Goal: Task Accomplishment & Management: Complete application form

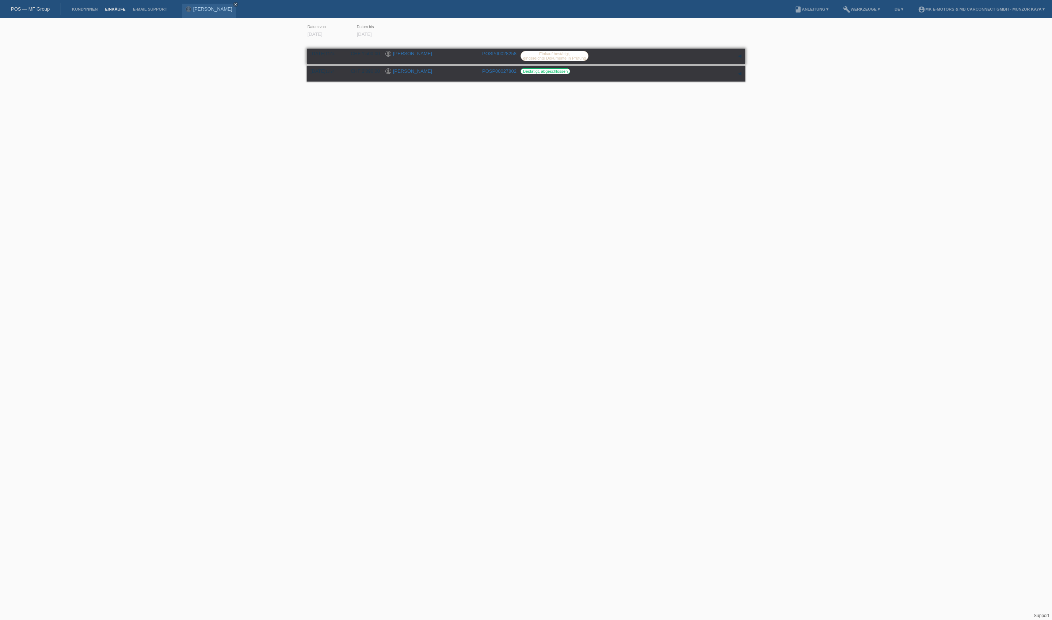
click at [553, 61] on label "Einkauf bestätigt, eingereichte Dokumente in Prüfung" at bounding box center [555, 56] width 68 height 10
click at [412, 56] on link "[PERSON_NAME]" at bounding box center [412, 53] width 39 height 5
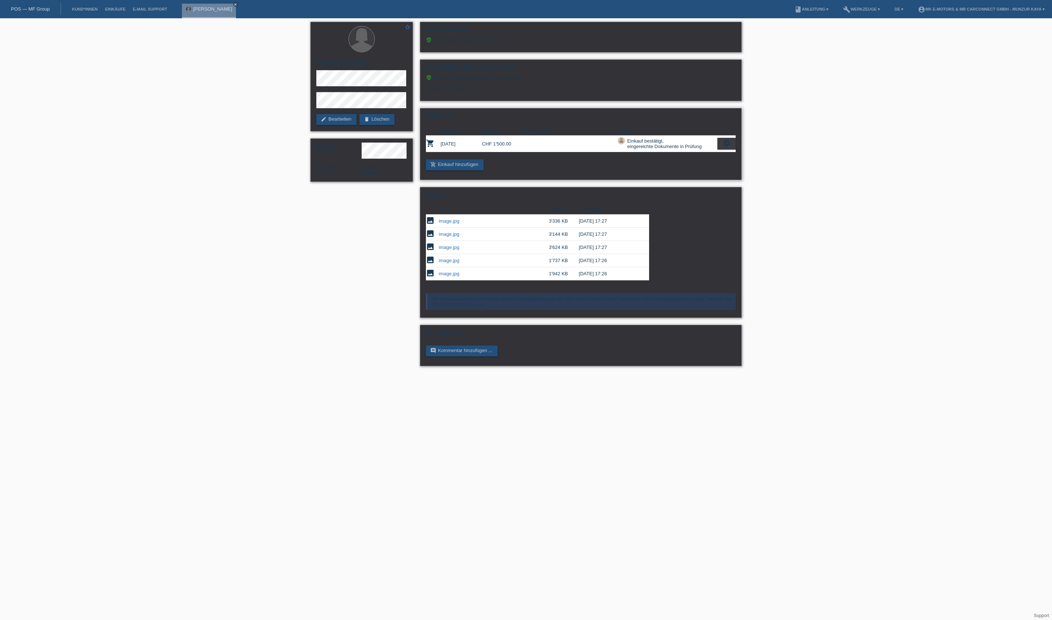
click at [724, 147] on icon "settings" at bounding box center [727, 143] width 8 height 8
click at [723, 147] on icon "settings" at bounding box center [727, 143] width 8 height 8
click at [729, 147] on icon "settings" at bounding box center [727, 143] width 8 height 8
click at [712, 234] on span "Kundin ist vom Kauf zurückgetreten..." at bounding box center [672, 229] width 106 height 9
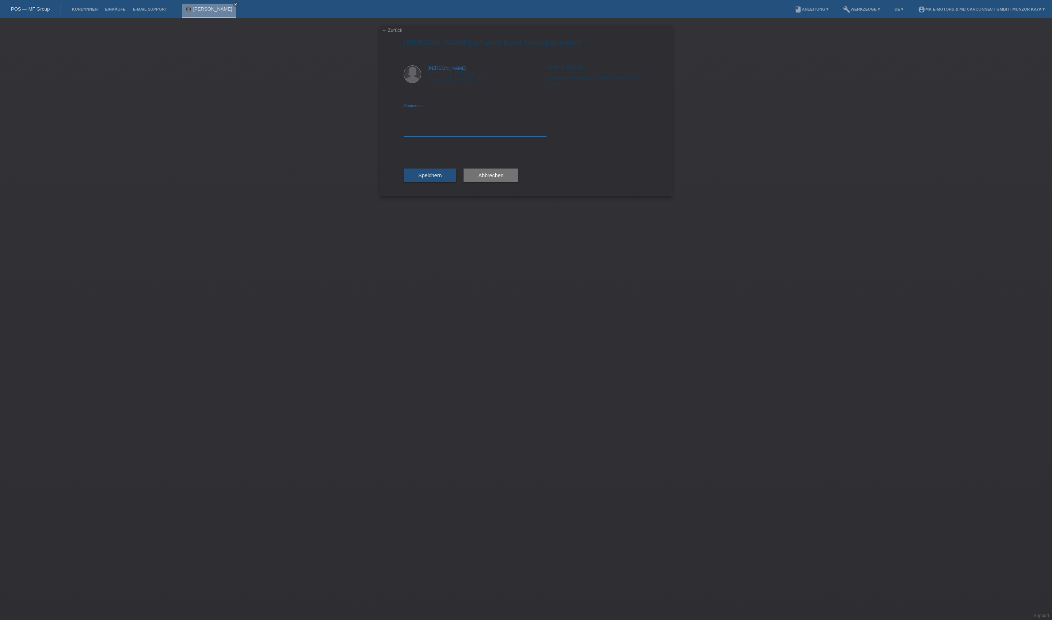
click at [441, 137] on textarea at bounding box center [475, 123] width 143 height 28
type textarea "Andere Modell"
click at [428, 182] on button "Speichern" at bounding box center [430, 175] width 53 height 14
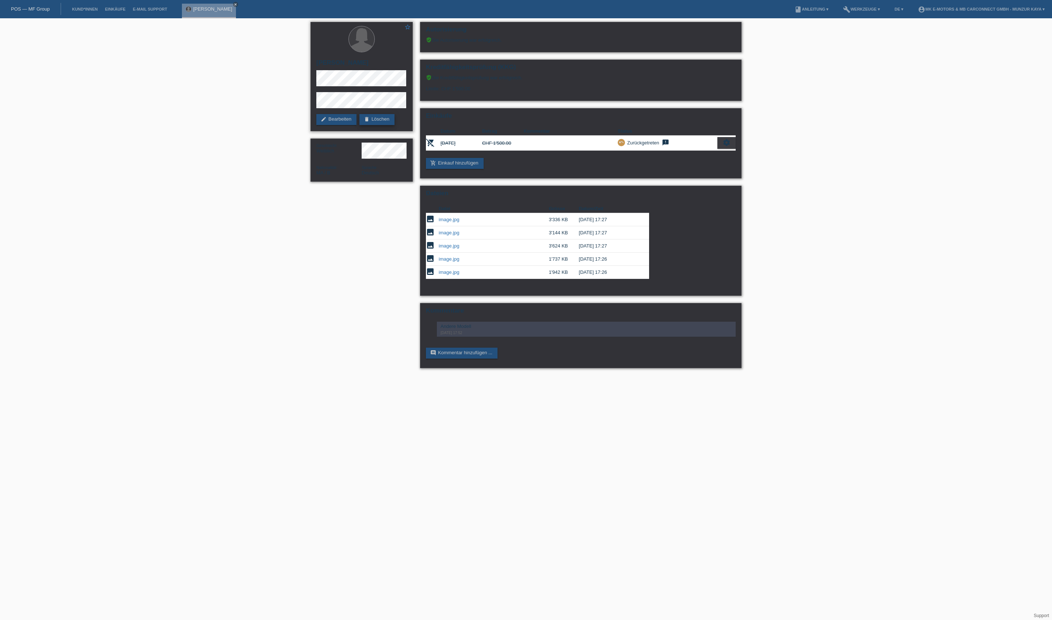
click at [360, 125] on link "delete Löschen" at bounding box center [377, 119] width 35 height 11
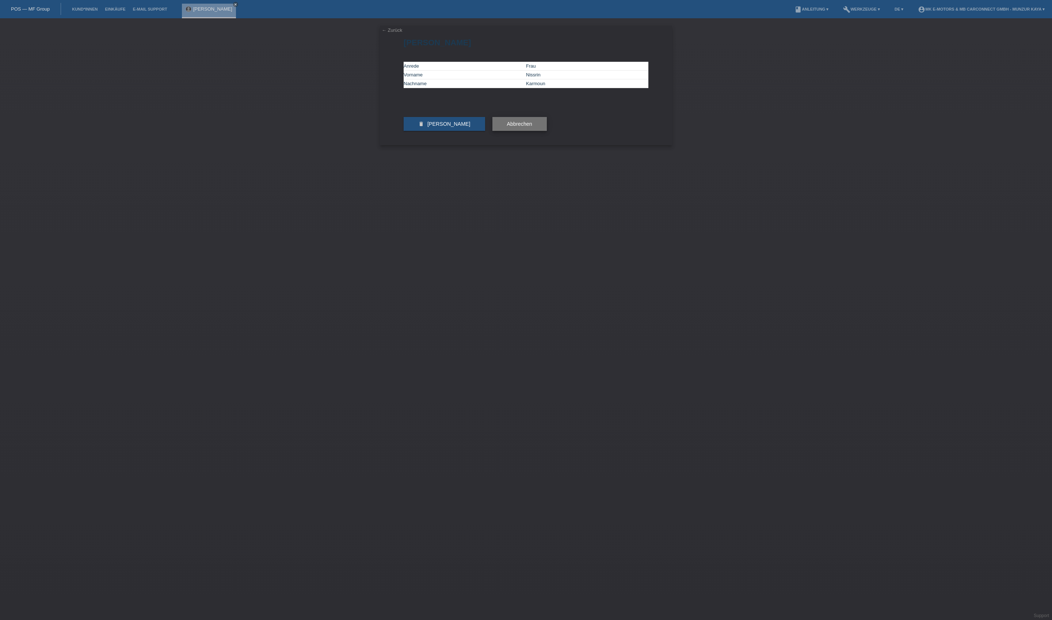
click at [532, 127] on span "Abbrechen" at bounding box center [519, 124] width 25 height 6
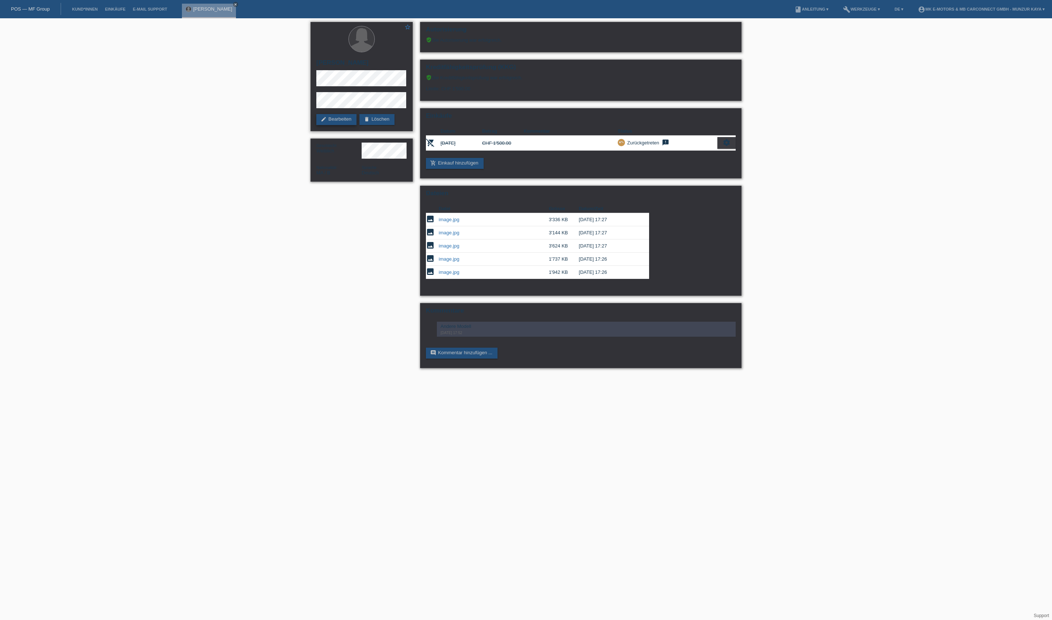
click at [352, 121] on link "edit Bearbeiten" at bounding box center [336, 119] width 40 height 11
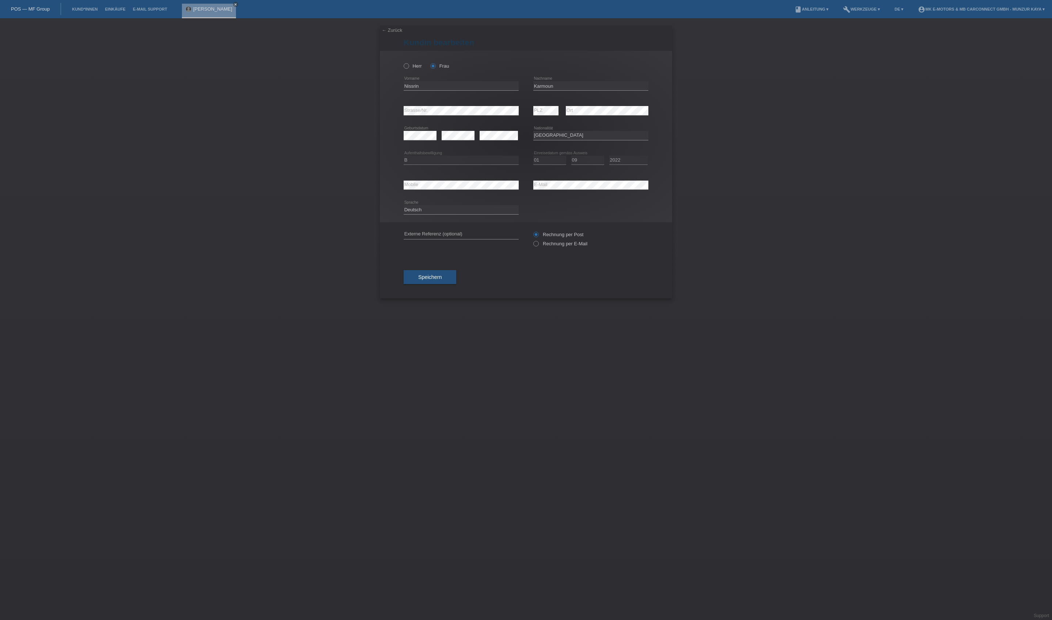
select select "MA"
select select "B"
select select "01"
select select "09"
select select "2022"
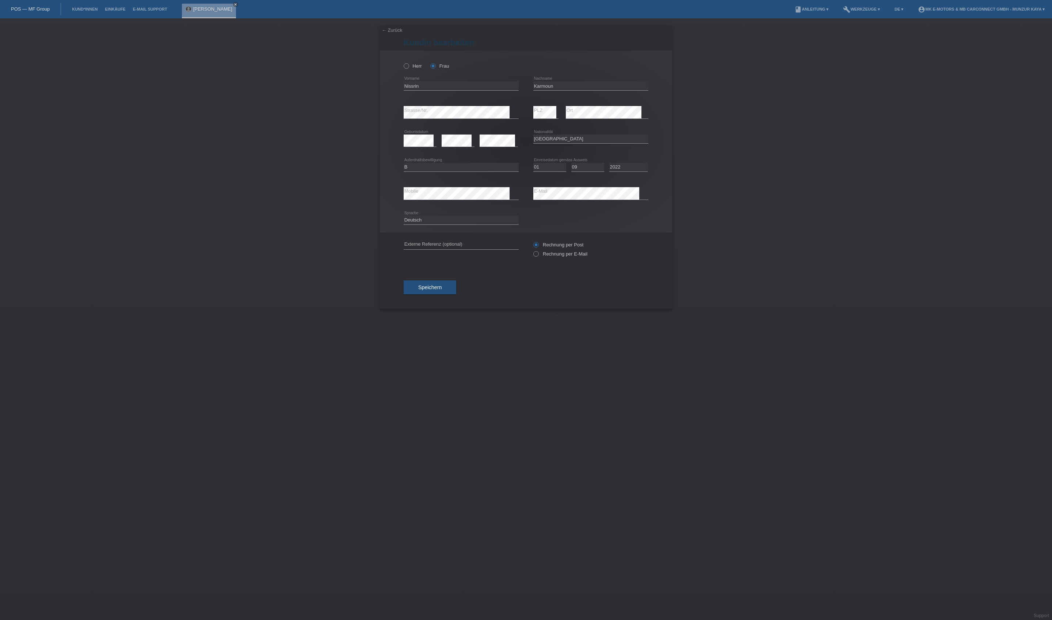
click at [395, 33] on link "← Zurück" at bounding box center [392, 29] width 20 height 5
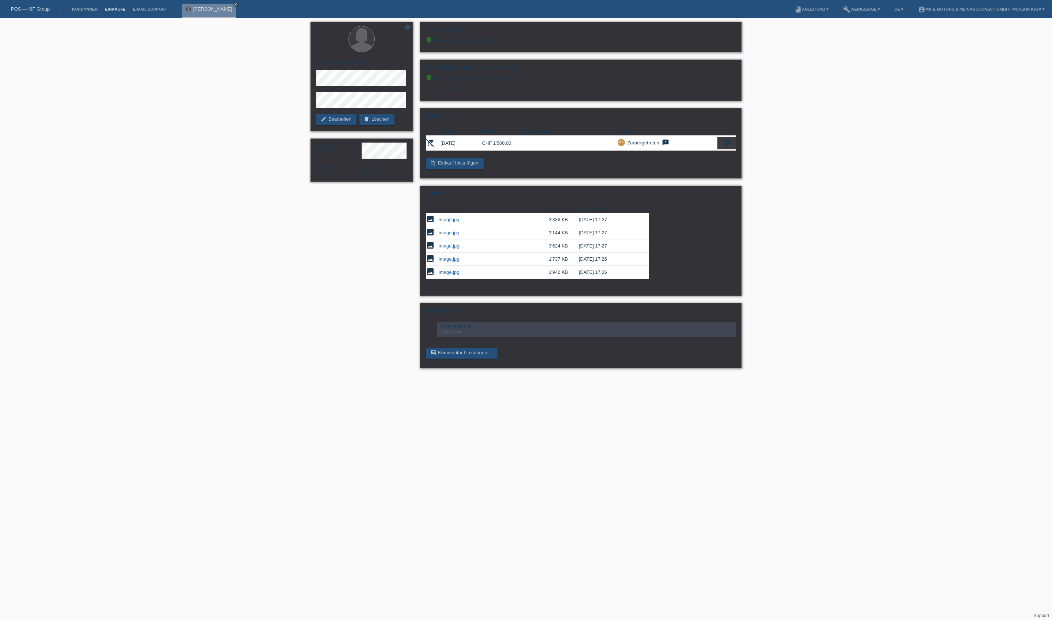
click at [129, 11] on link "Einkäufe" at bounding box center [115, 9] width 28 height 4
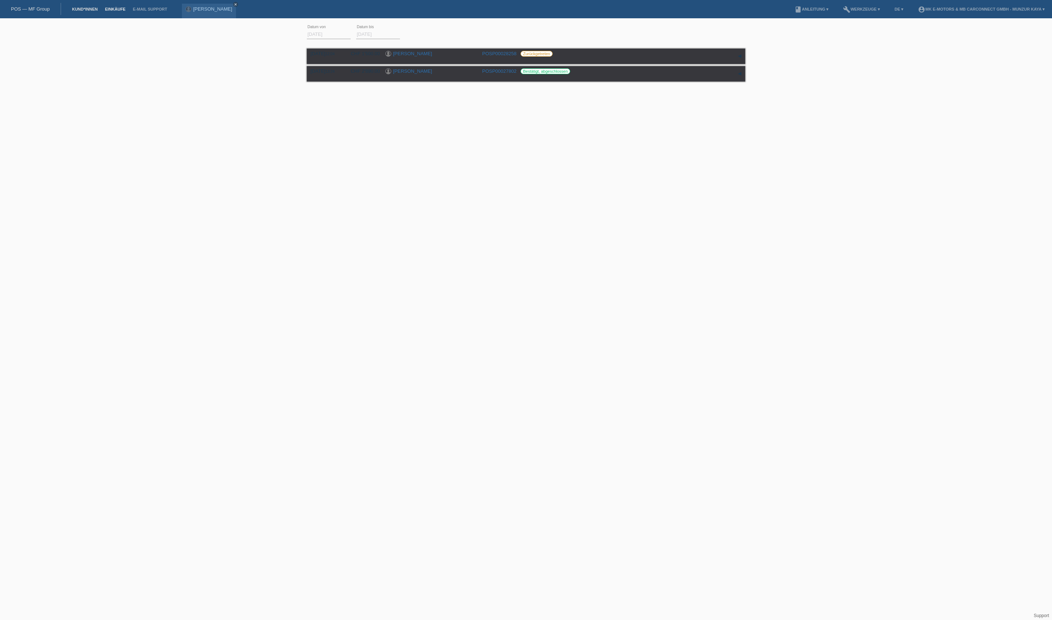
click at [90, 10] on link "Kund*innen" at bounding box center [84, 9] width 33 height 4
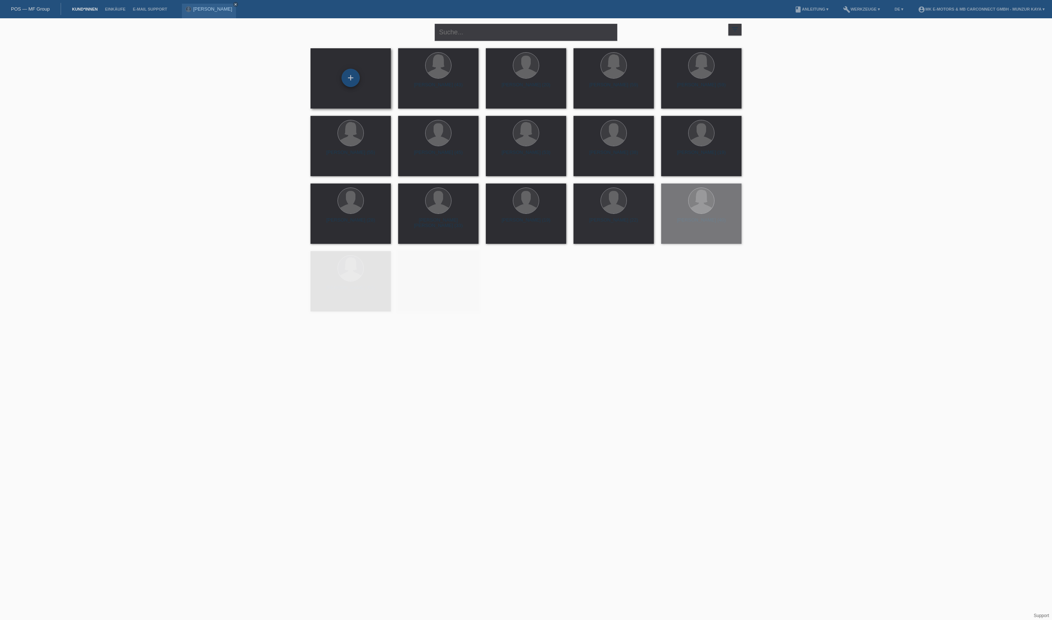
click at [352, 80] on div "+" at bounding box center [351, 78] width 18 height 12
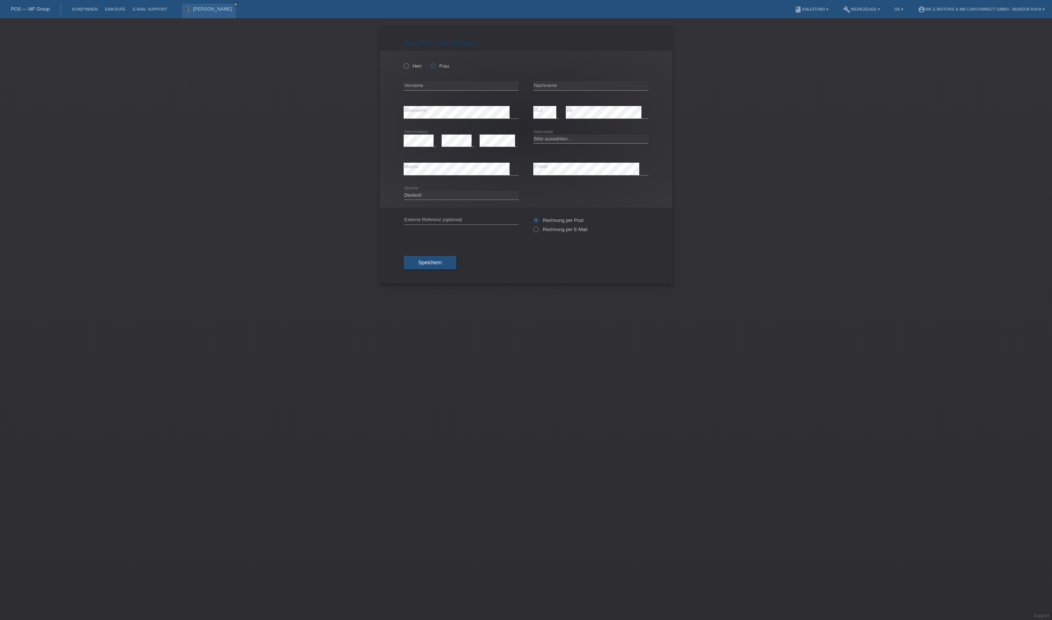
click at [449, 69] on label "Frau" at bounding box center [439, 65] width 19 height 5
click at [435, 68] on input "Frau" at bounding box center [432, 65] width 5 height 5
radio input "true"
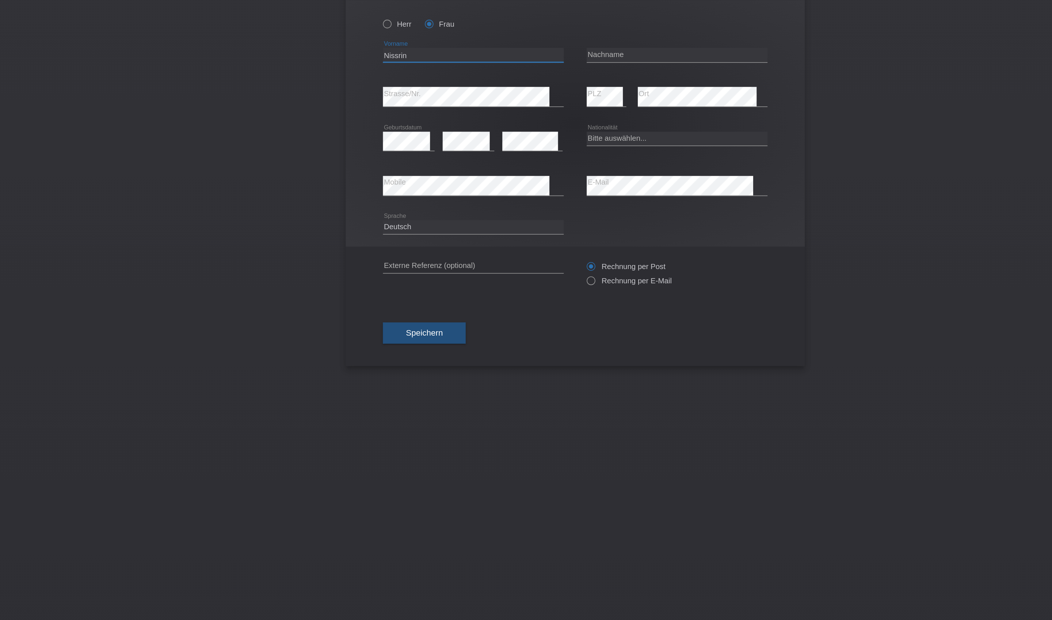
type input "Nissrin"
type input "Karmoun"
select select "MA"
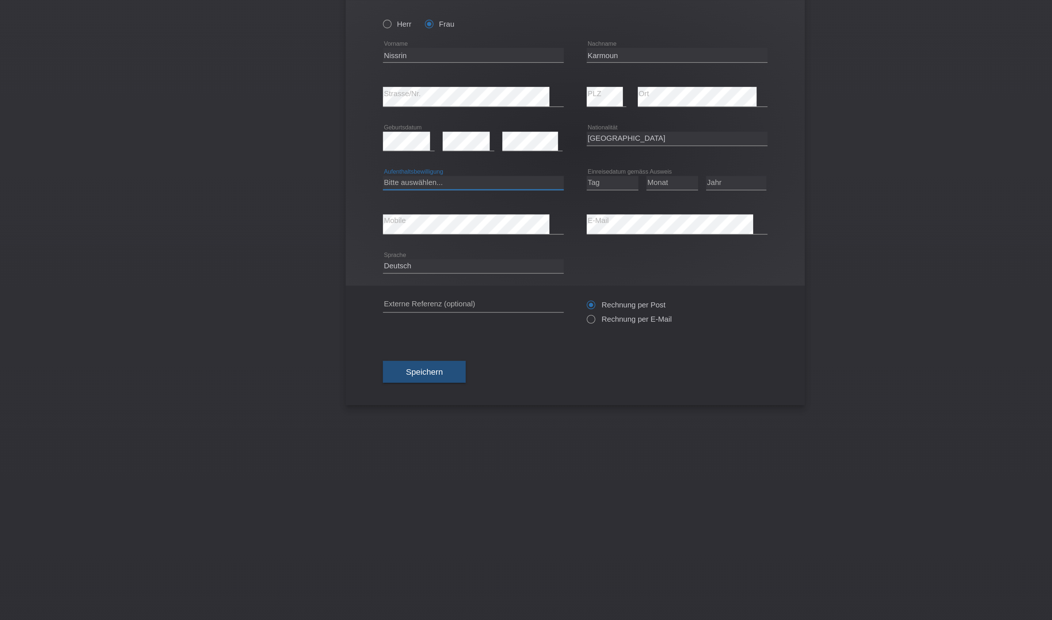
select select "B"
select select "01"
select select "09"
select select "2022"
click at [418, 290] on span "Speichern" at bounding box center [429, 287] width 23 height 6
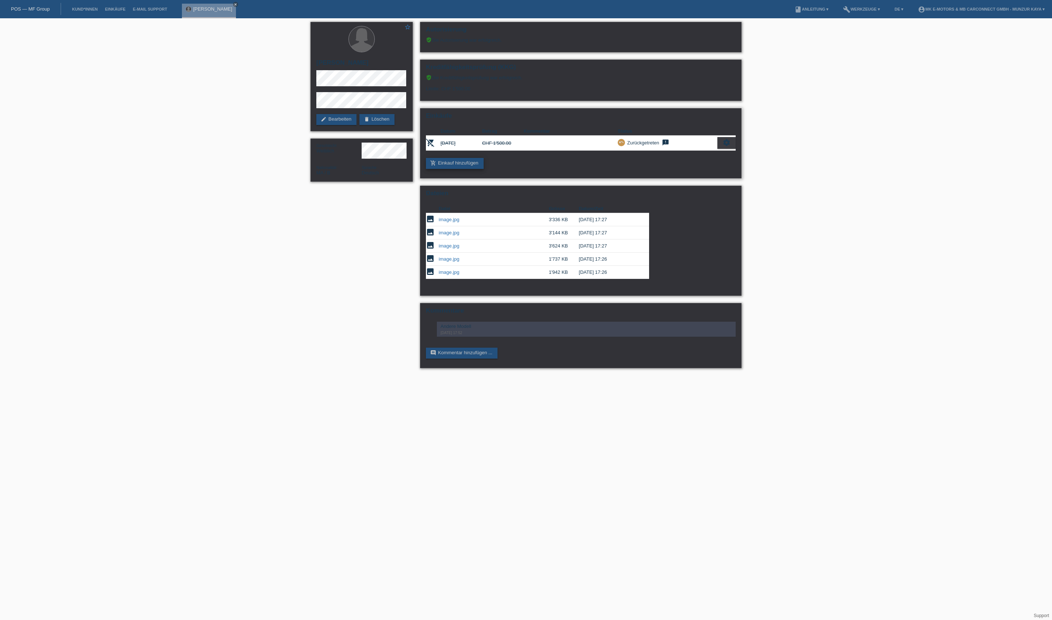
click at [484, 169] on link "add_shopping_cart Einkauf hinzufügen" at bounding box center [455, 163] width 58 height 11
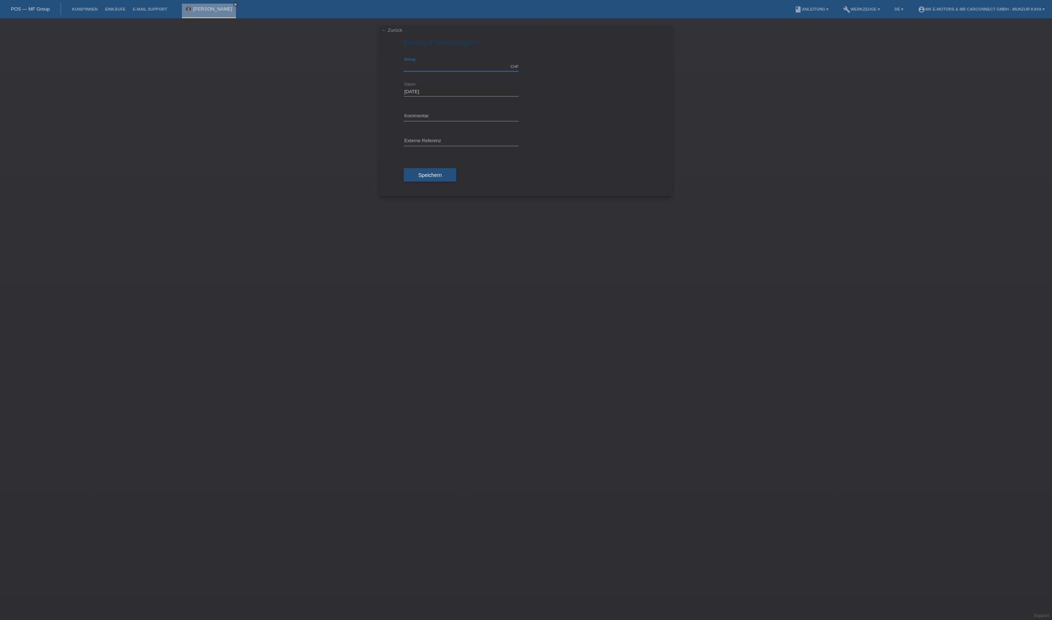
click at [470, 71] on input "text" at bounding box center [461, 66] width 115 height 9
type input "1500.00"
click at [452, 146] on input "text" at bounding box center [461, 141] width 115 height 9
type input "MK City Go"
click at [454, 182] on button "Speichern" at bounding box center [430, 175] width 53 height 14
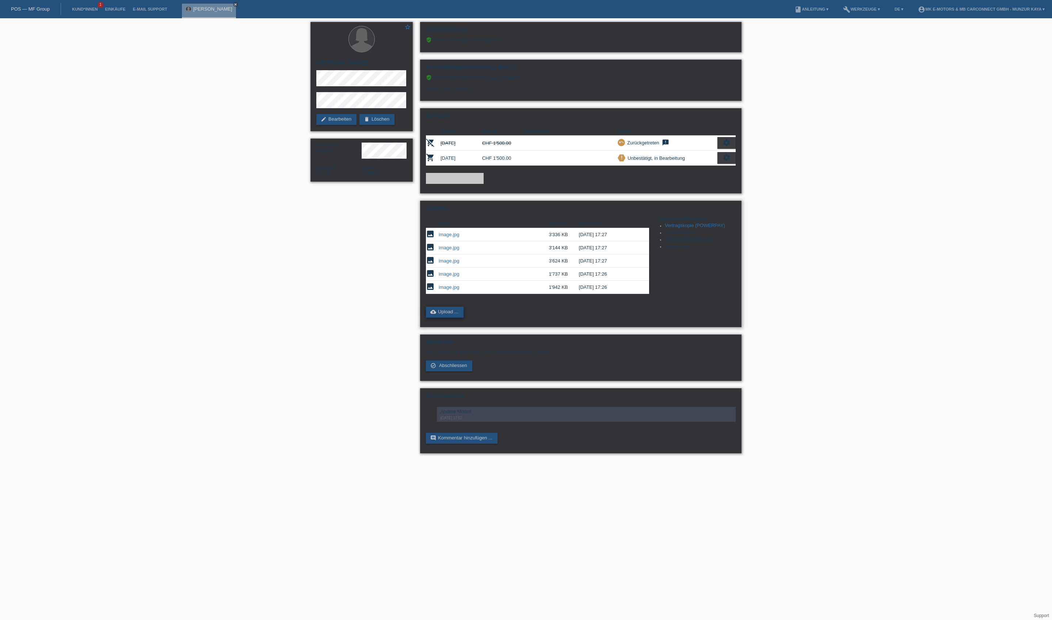
click at [454, 318] on link "cloud_upload Upload ..." at bounding box center [445, 312] width 38 height 11
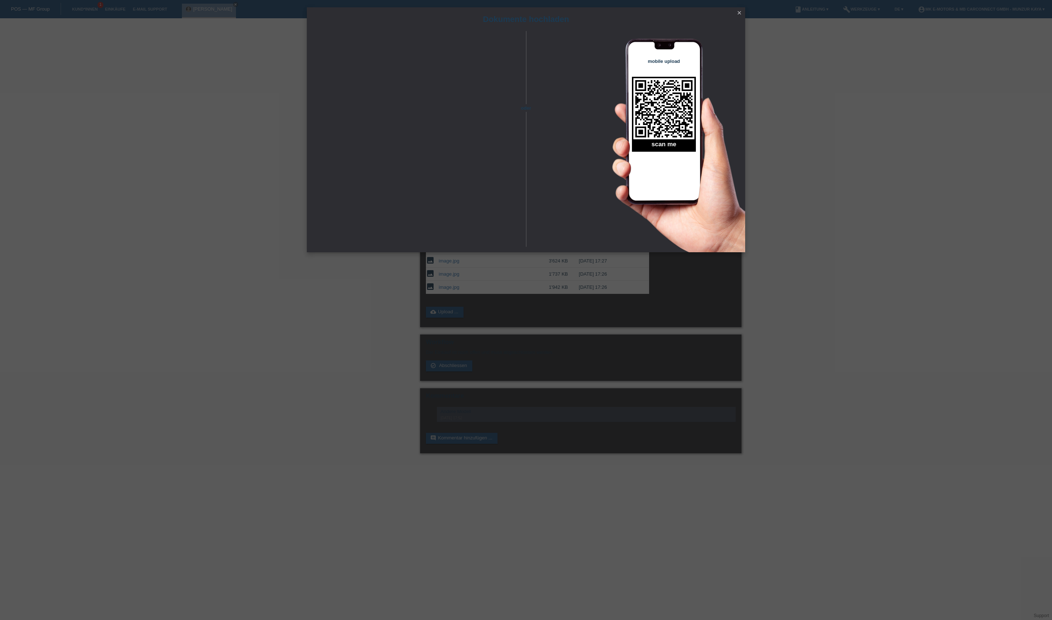
click at [740, 10] on icon "close" at bounding box center [740, 13] width 6 height 6
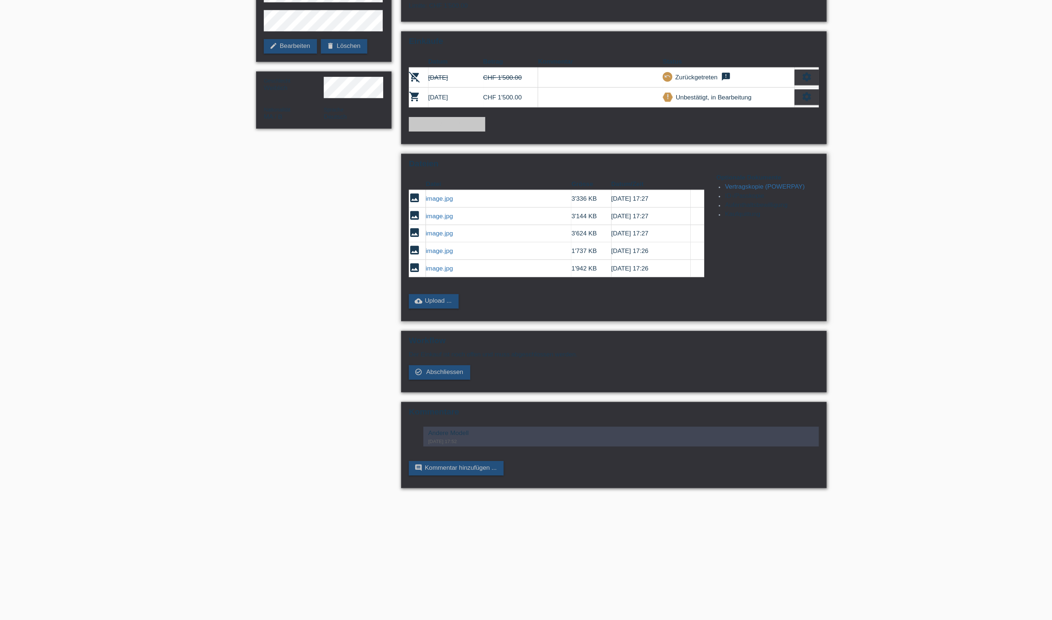
click at [439, 232] on link "image.jpg" at bounding box center [449, 234] width 20 height 5
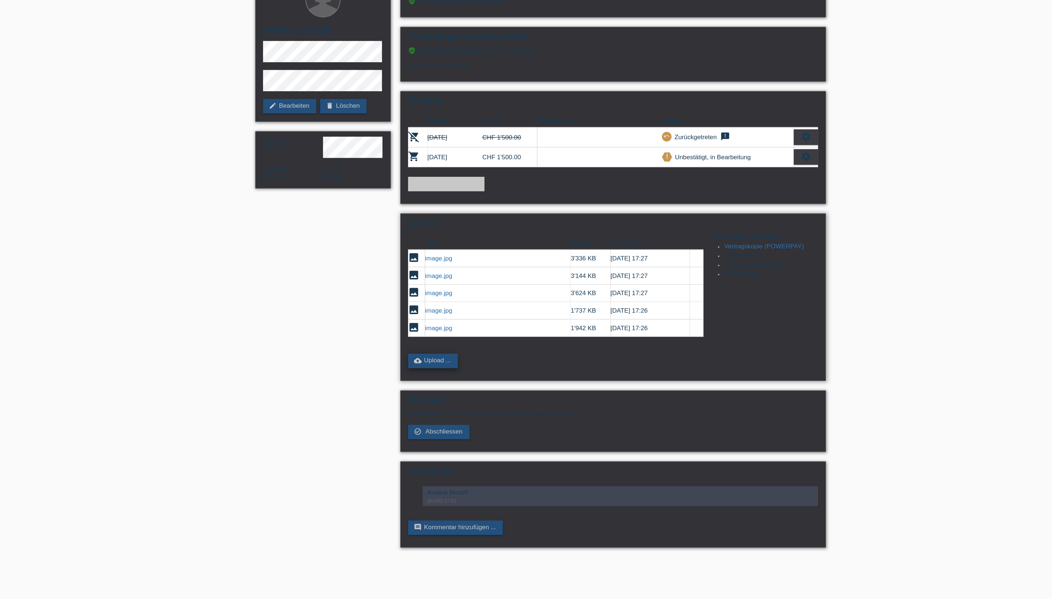
click at [426, 316] on link "cloud_upload Upload ..." at bounding box center [445, 312] width 38 height 11
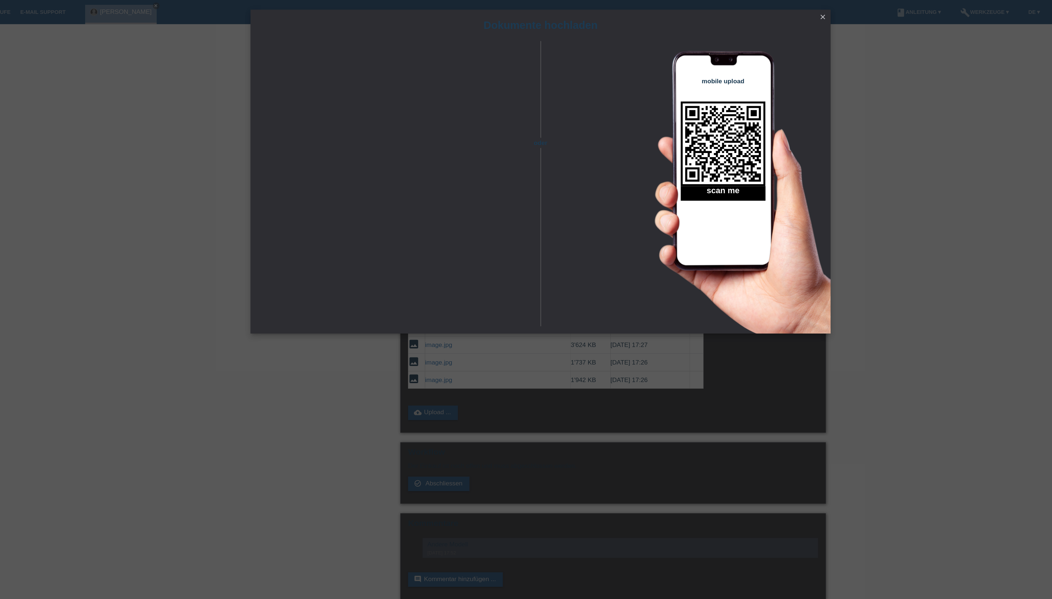
click at [737, 13] on icon "close" at bounding box center [740, 13] width 6 height 6
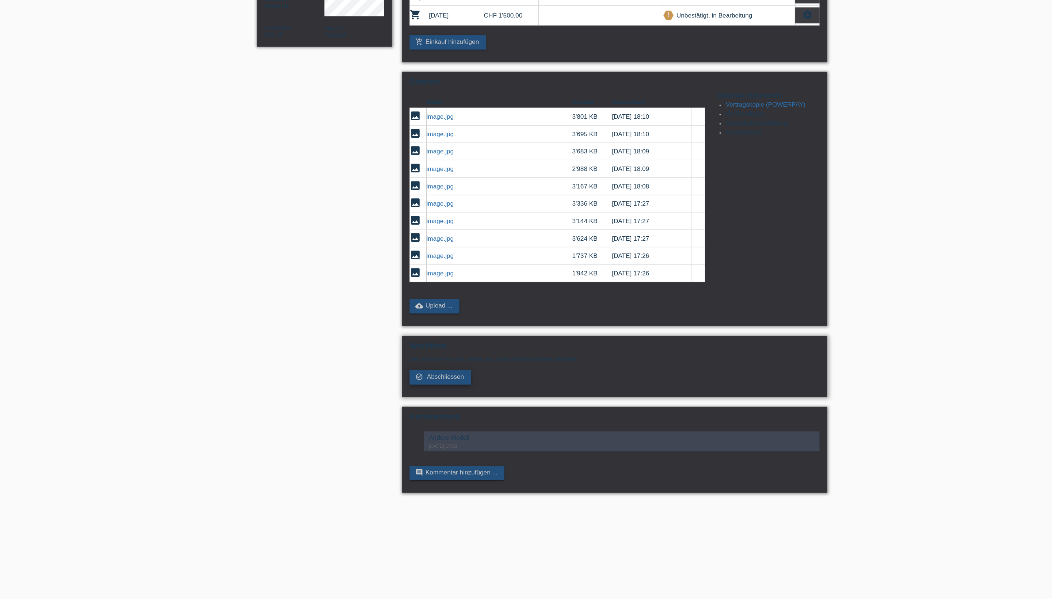
click at [439, 428] on span "Abschliessen" at bounding box center [453, 430] width 28 height 5
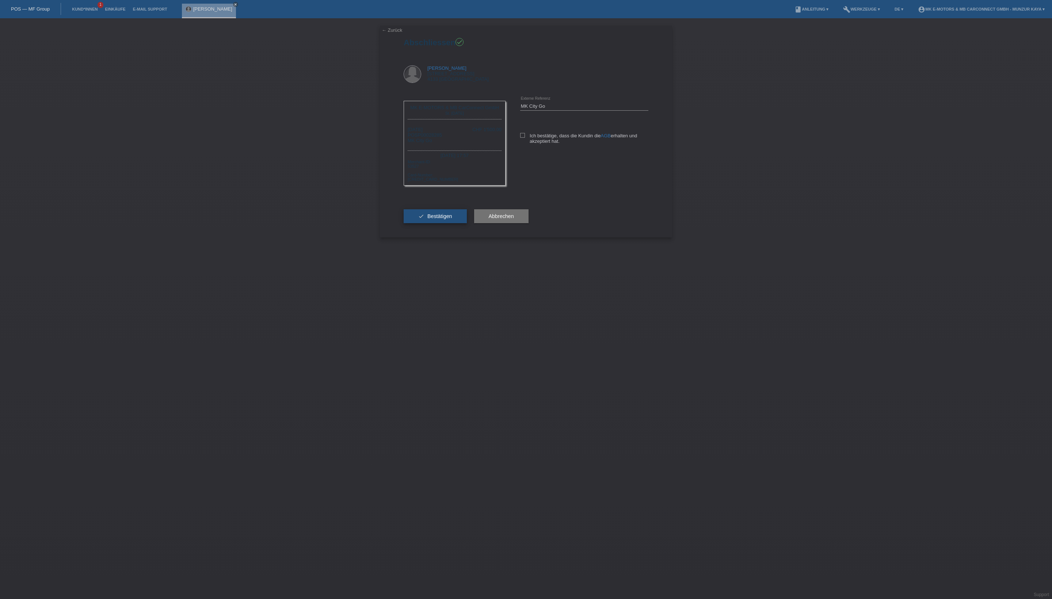
click at [467, 223] on button "check Bestätigen" at bounding box center [435, 216] width 63 height 14
click at [548, 144] on label "Ich bestätige, dass die Kundin die AGB erhalten und akzeptiert hat." at bounding box center [584, 138] width 128 height 11
click at [525, 138] on input "Ich bestätige, dass die Kundin die AGB erhalten und akzeptiert hat." at bounding box center [522, 135] width 5 height 5
checkbox input "true"
click at [452, 219] on span "Bestätigen" at bounding box center [440, 216] width 25 height 6
